Goal: Task Accomplishment & Management: Use online tool/utility

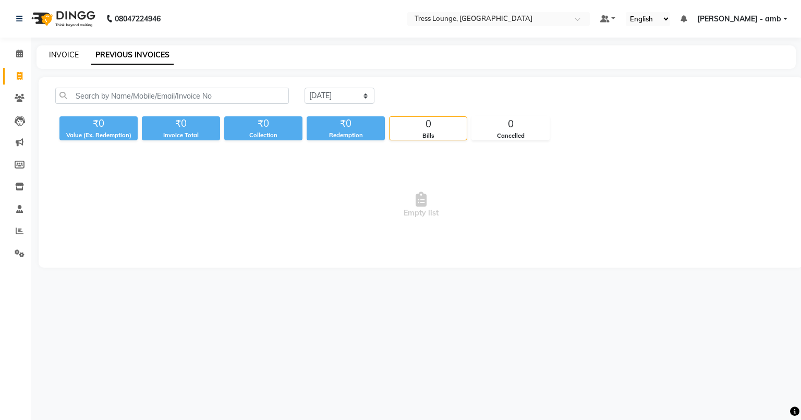
click at [67, 52] on link "INVOICE" at bounding box center [64, 54] width 30 height 9
select select "service"
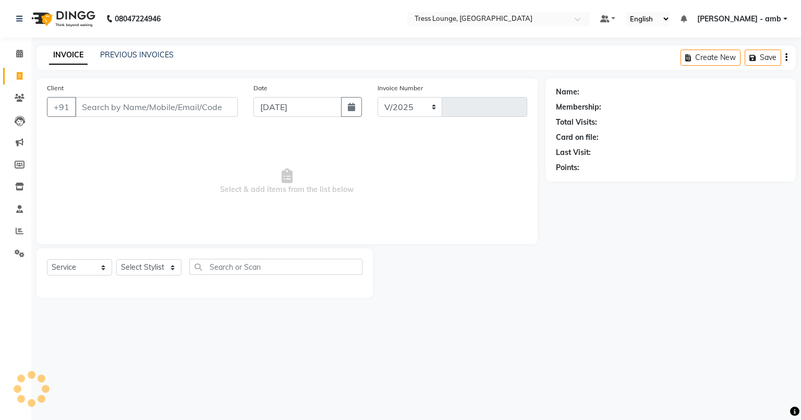
select select "5899"
type input "0688"
click at [19, 94] on icon at bounding box center [20, 98] width 10 height 8
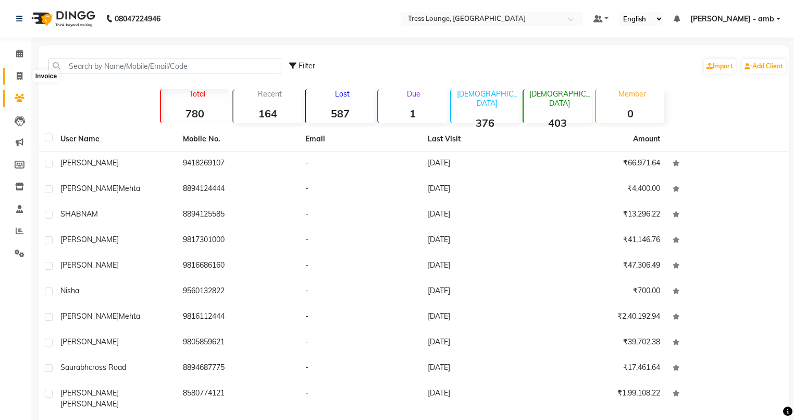
click at [16, 76] on span at bounding box center [19, 76] width 18 height 12
select select "service"
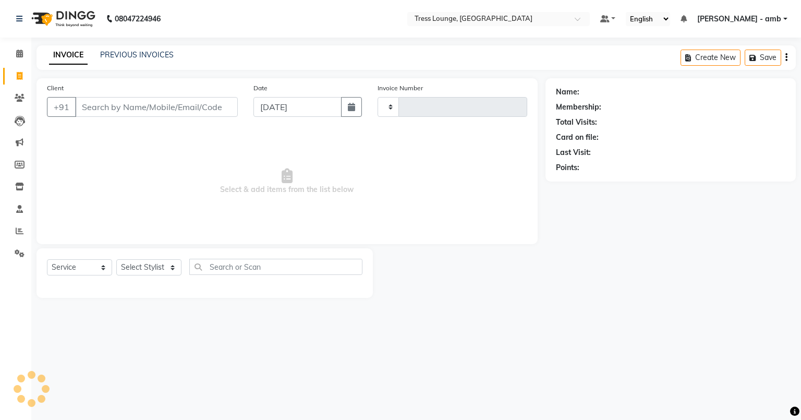
type input "0688"
select select "5899"
